Goal: Information Seeking & Learning: Learn about a topic

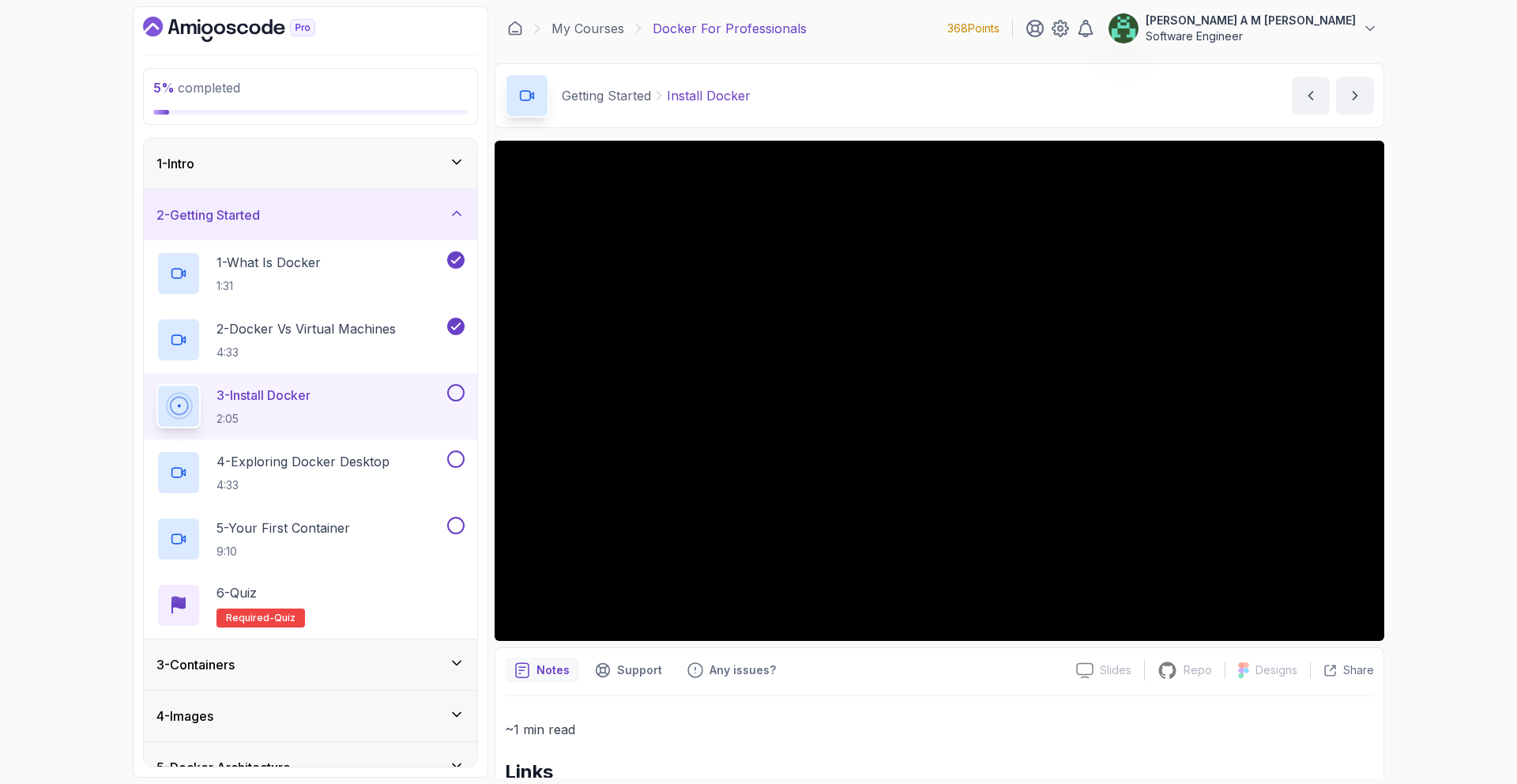
click at [458, 388] on button at bounding box center [455, 392] width 17 height 17
click at [377, 471] on h2 "4 - Exploring Docker Desktop 4:33" at bounding box center [303, 472] width 173 height 41
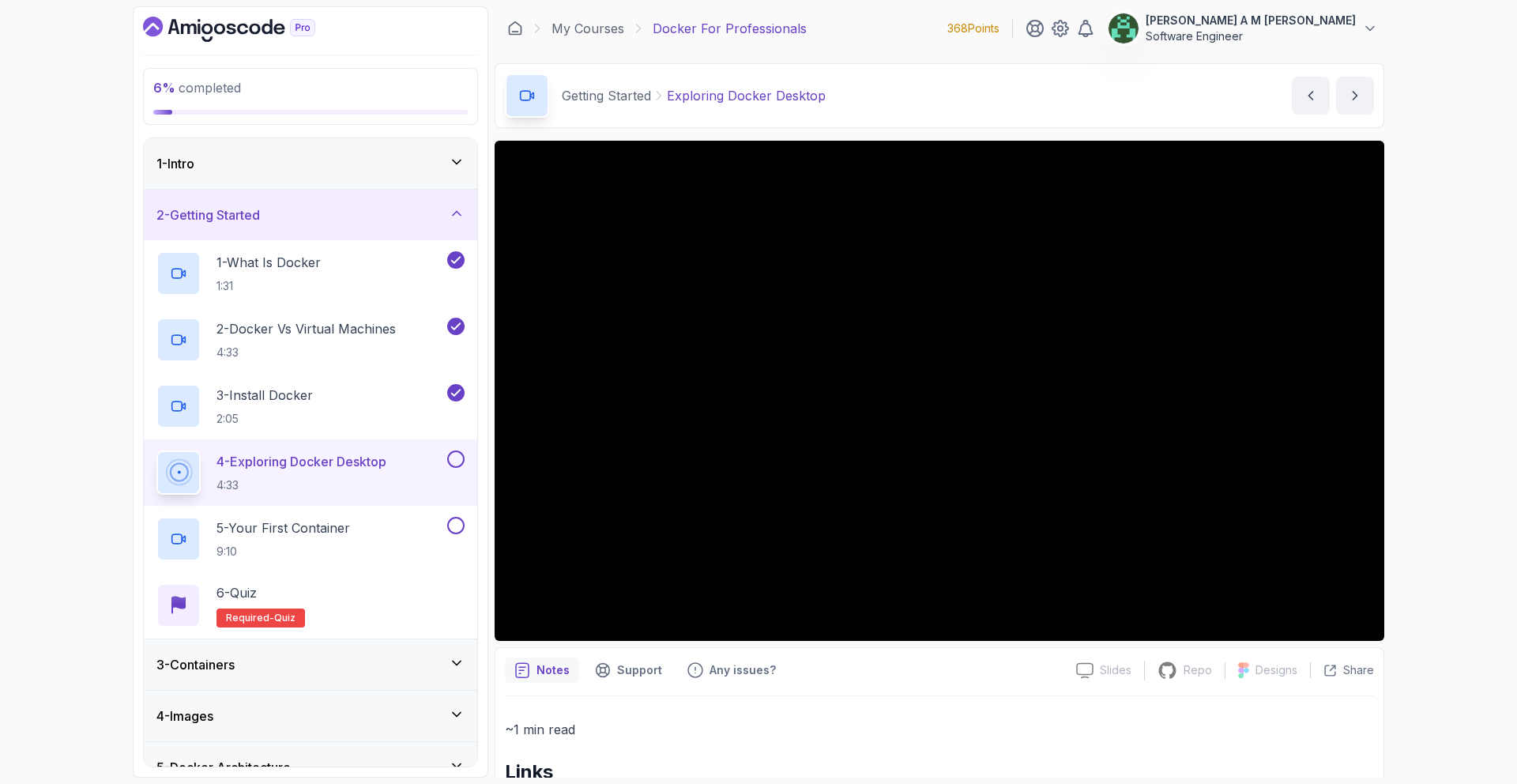
click at [457, 459] on button at bounding box center [455, 458] width 17 height 17
click at [390, 530] on div "5 - Your First Container 9:10" at bounding box center [299, 539] width 287 height 45
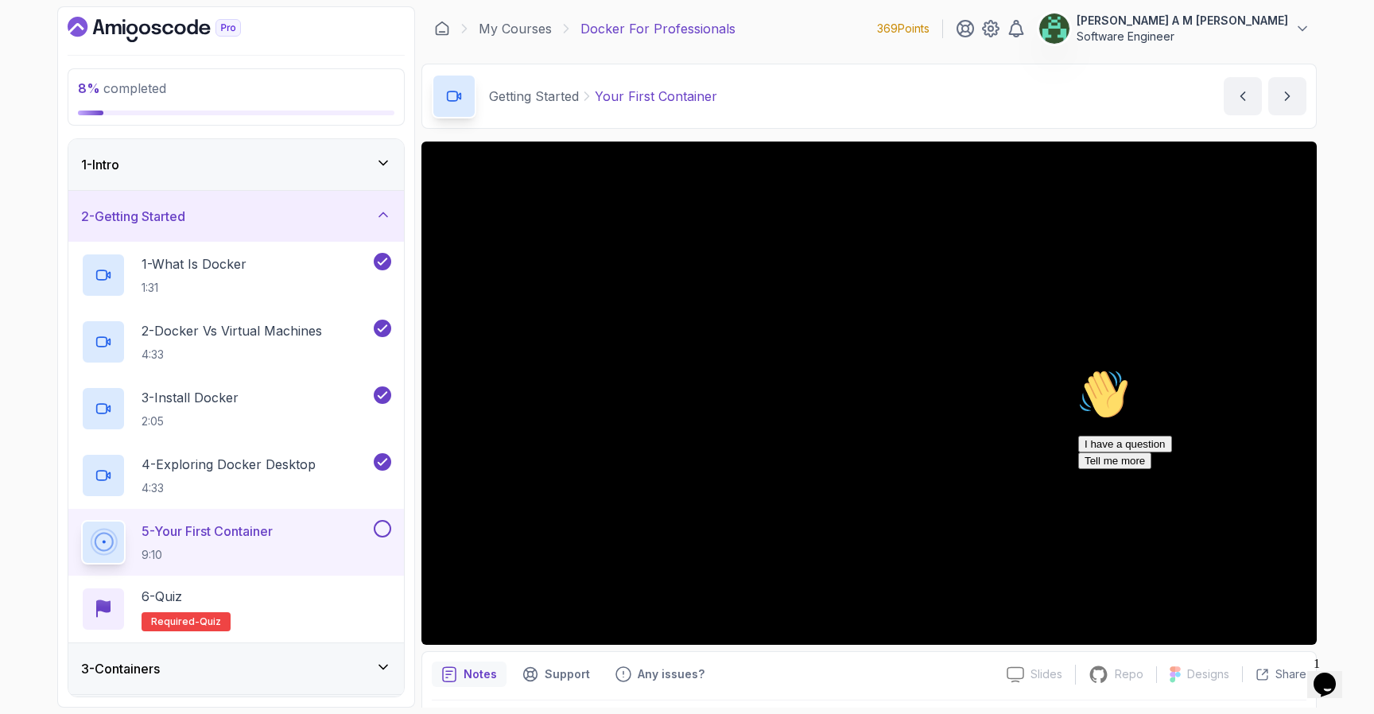
scroll to position [125, 0]
